Goal: Task Accomplishment & Management: Manage account settings

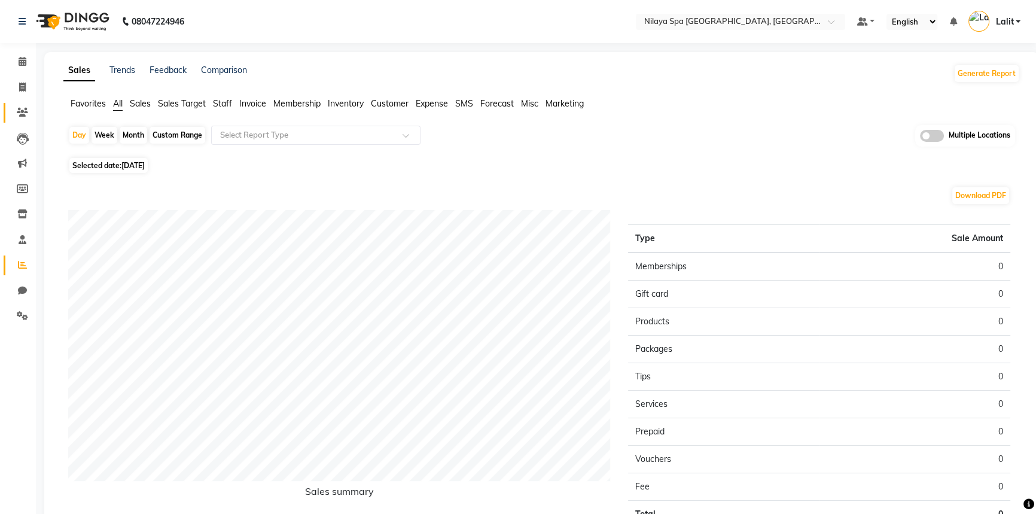
click at [29, 110] on span at bounding box center [22, 113] width 21 height 14
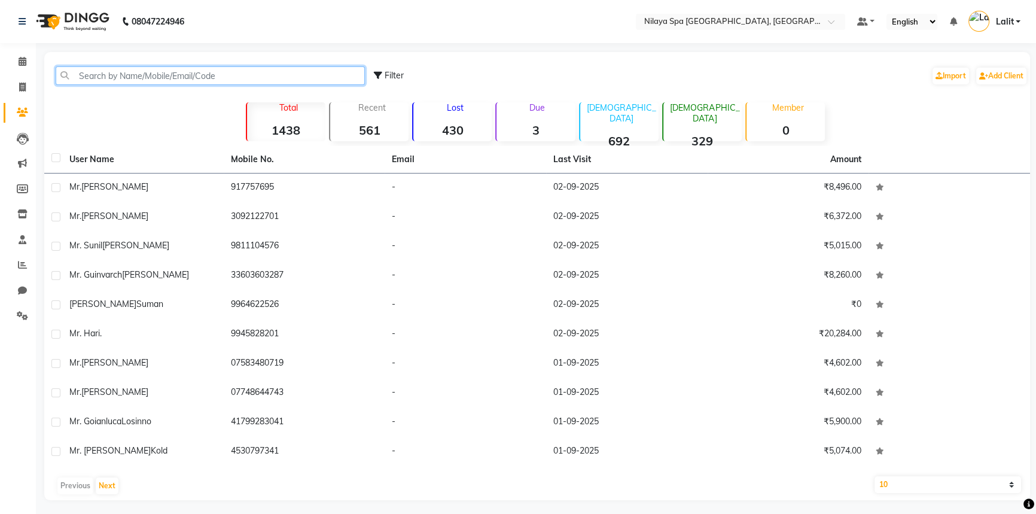
click at [119, 77] on input "text" at bounding box center [210, 75] width 309 height 19
paste input "8884565678"
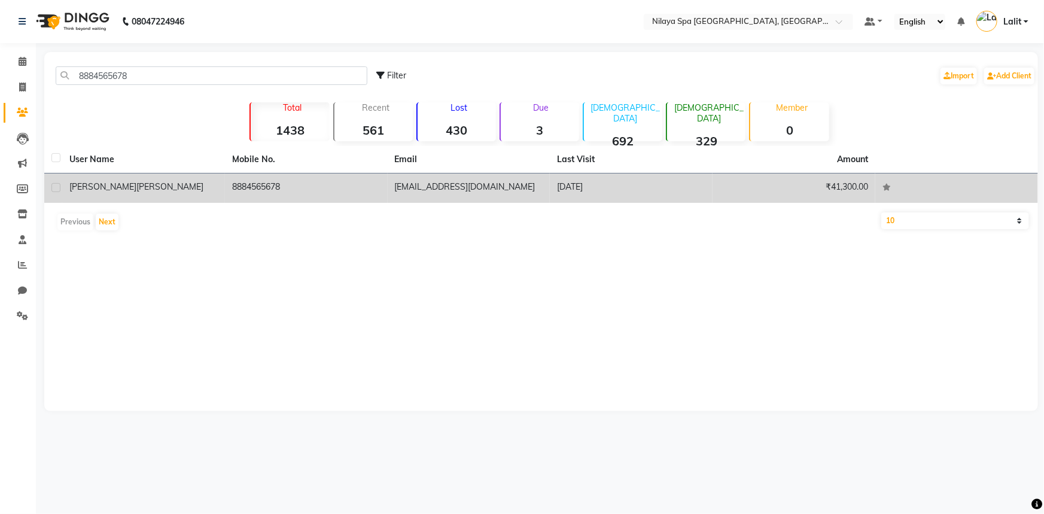
click at [134, 178] on td "Mr [PERSON_NAME]" at bounding box center [143, 188] width 163 height 29
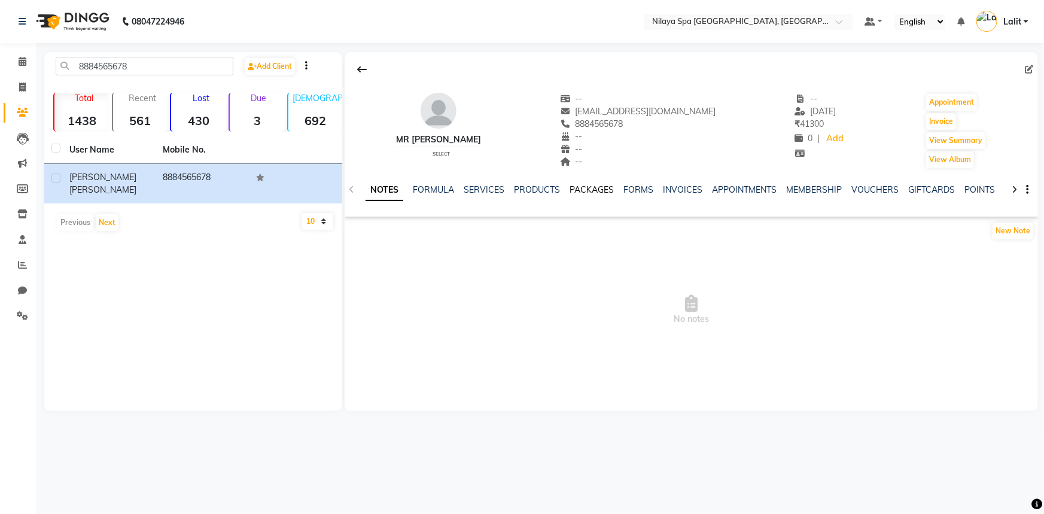
click at [585, 186] on link "PACKAGES" at bounding box center [592, 189] width 44 height 11
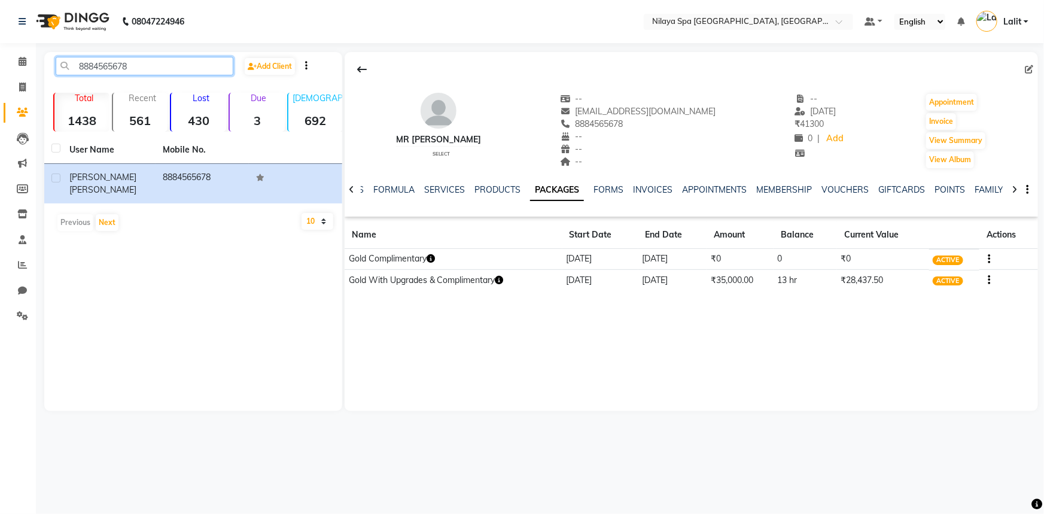
drag, startPoint x: 133, startPoint y: 57, endPoint x: 63, endPoint y: 46, distance: 70.8
click at [63, 46] on div "08047224946 Select Location × [GEOGRAPHIC_DATA] Marriott [GEOGRAPHIC_DATA], [GE…" at bounding box center [522, 257] width 1044 height 514
paste input "9833511326"
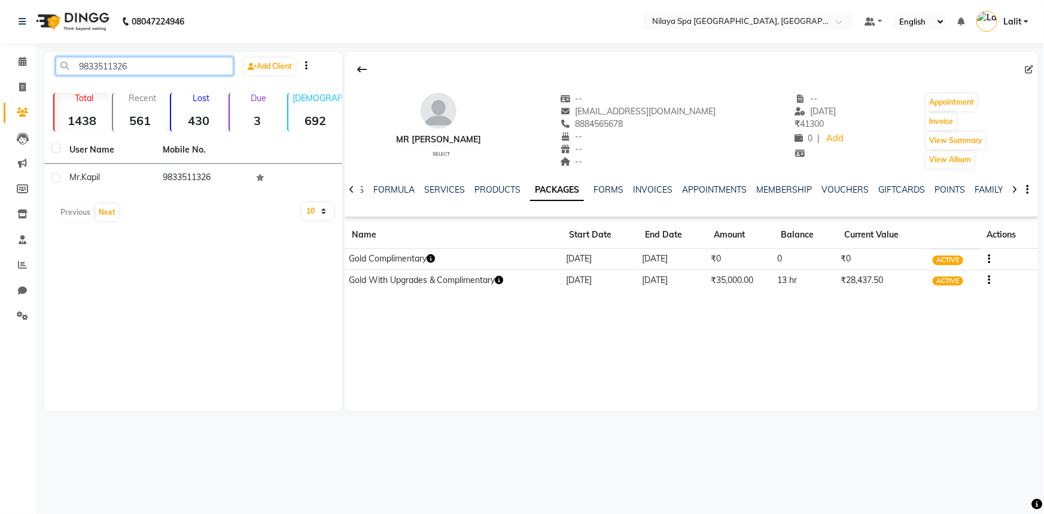
type input "9833511326"
click at [162, 185] on td "9833511326" at bounding box center [202, 178] width 93 height 29
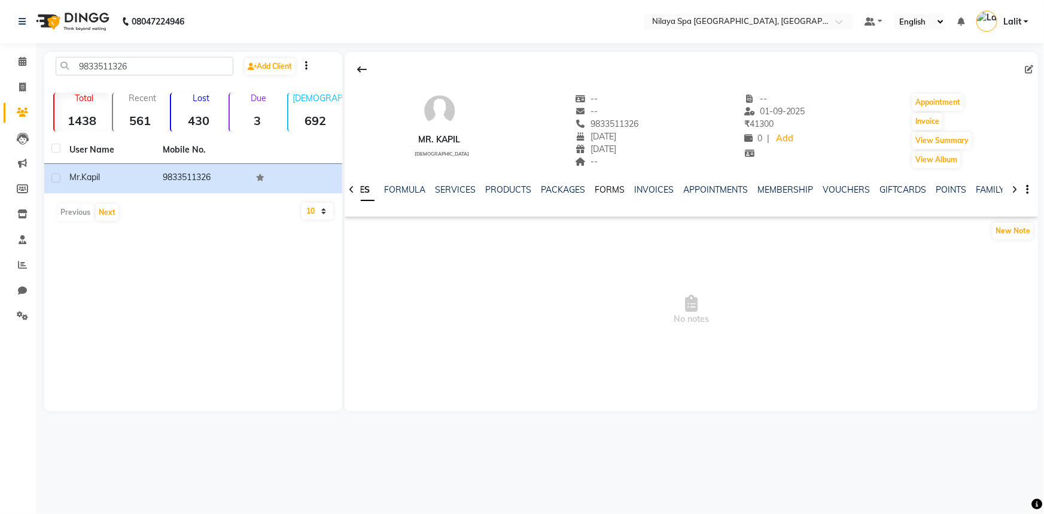
click at [615, 186] on link "FORMS" at bounding box center [610, 189] width 30 height 11
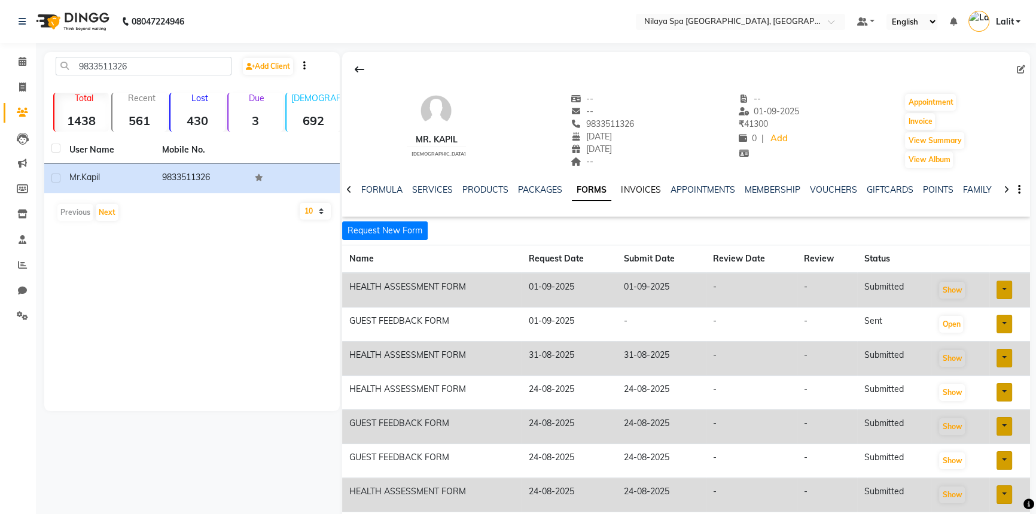
click at [642, 191] on link "INVOICES" at bounding box center [640, 189] width 39 height 11
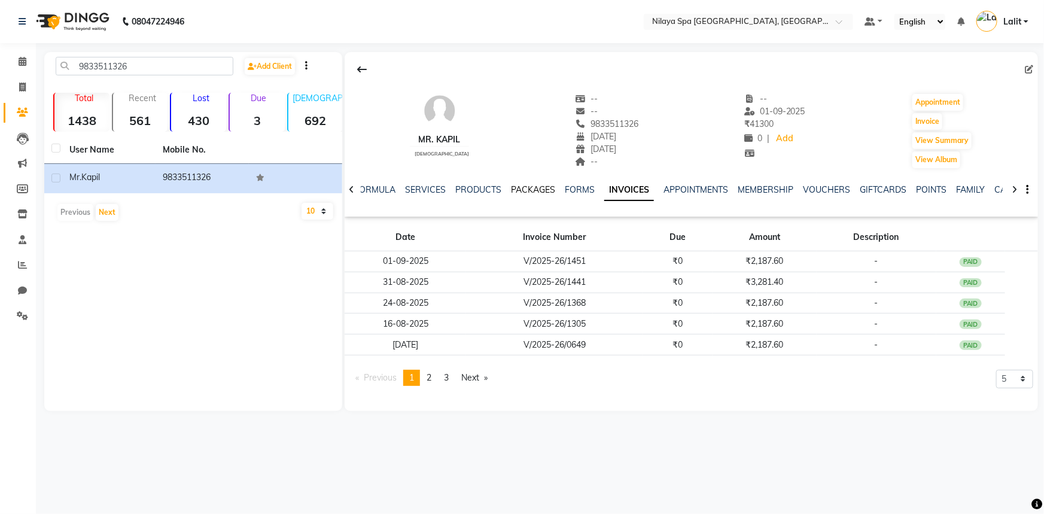
click at [524, 193] on link "PACKAGES" at bounding box center [533, 189] width 44 height 11
